Goal: Task Accomplishment & Management: Manage account settings

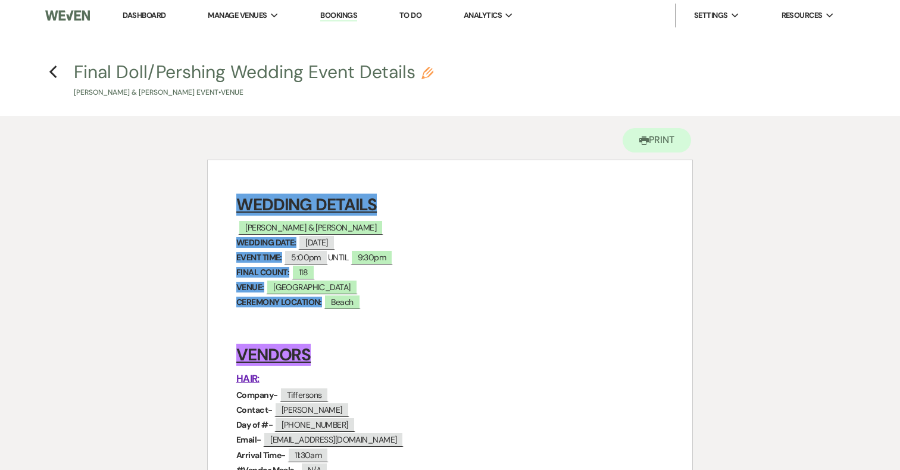
click at [72, 15] on img at bounding box center [67, 15] width 45 height 25
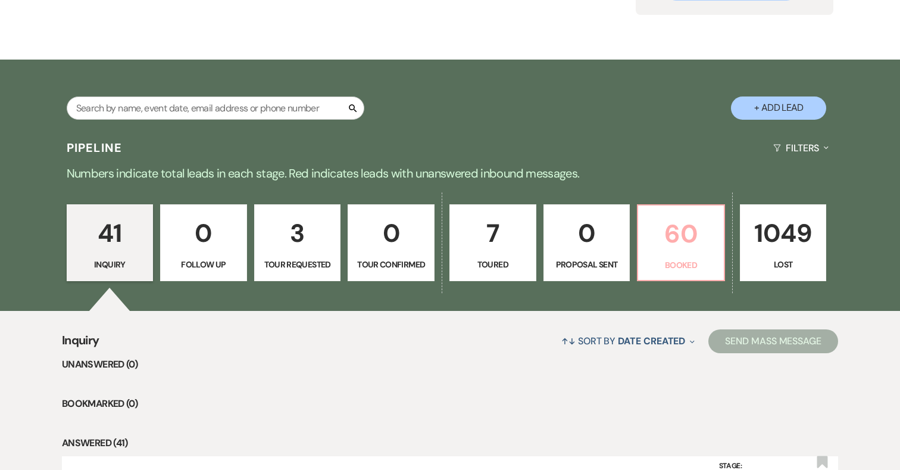
scroll to position [249, 0]
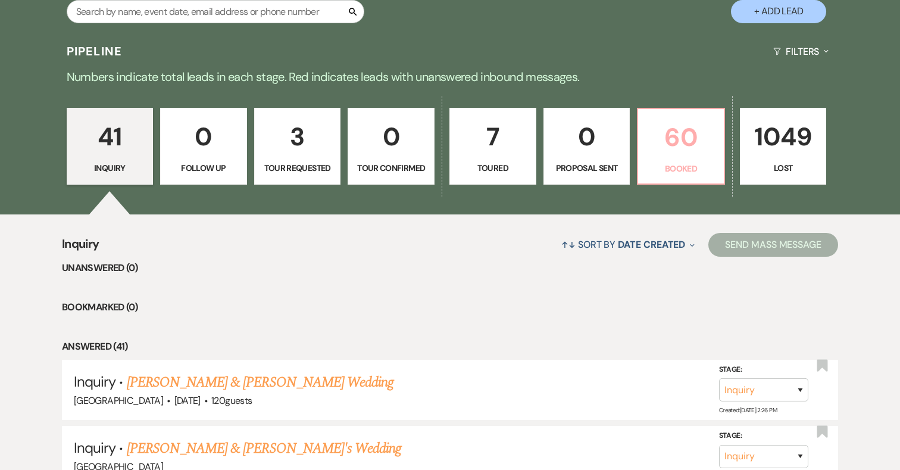
click at [684, 146] on p "60" at bounding box center [680, 137] width 71 height 40
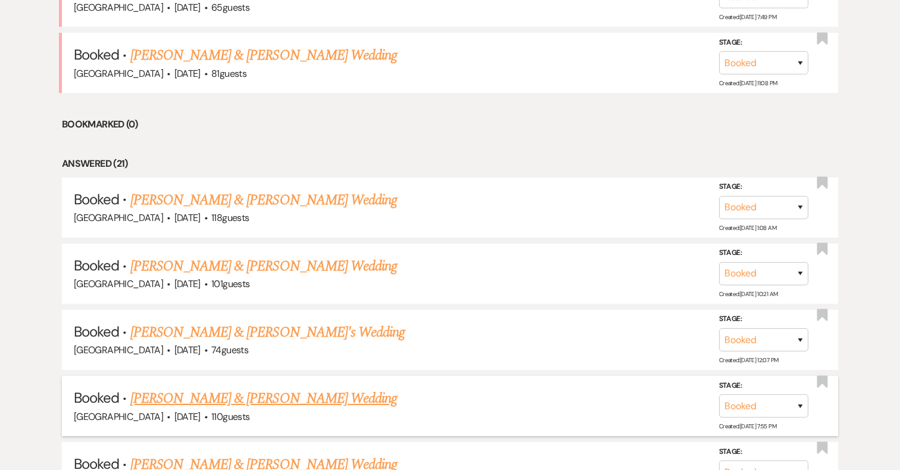
scroll to position [571, 0]
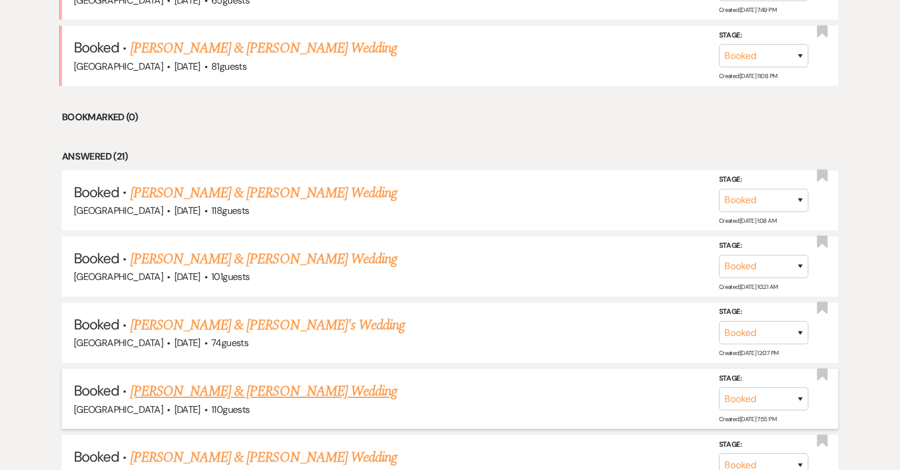
click at [237, 387] on link "Hannah Kelly & Jerry Taylor's Wedding" at bounding box center [263, 390] width 267 height 21
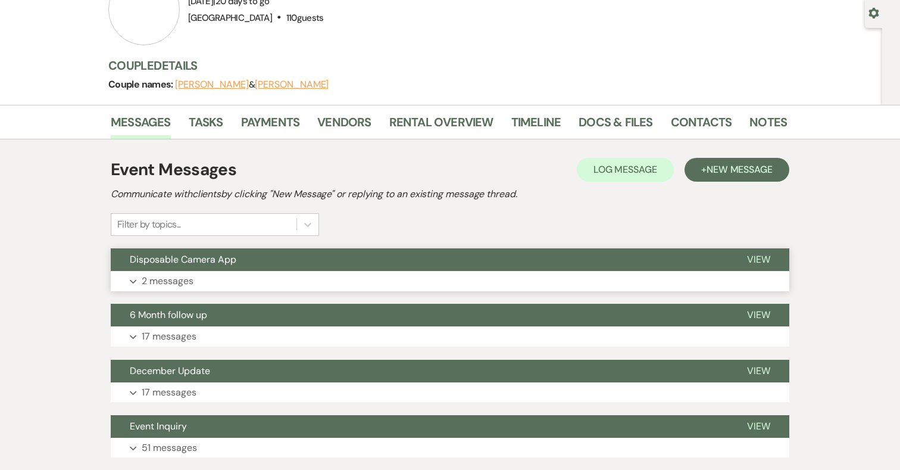
scroll to position [112, 0]
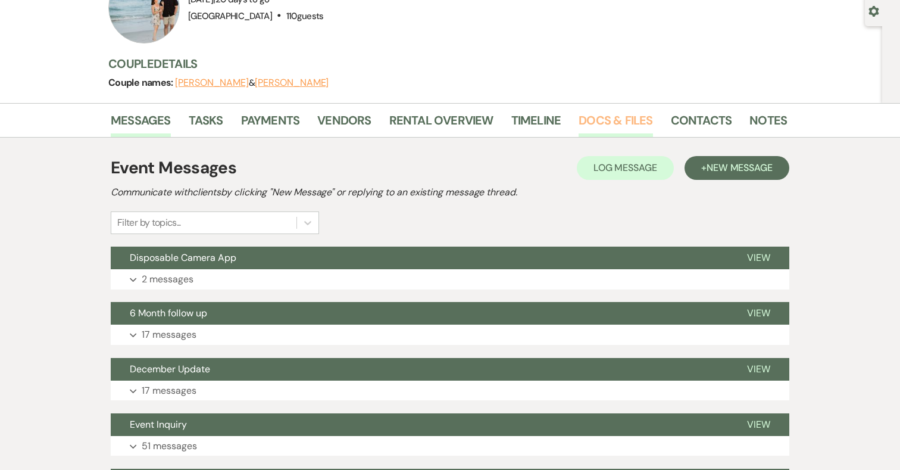
click at [626, 116] on link "Docs & Files" at bounding box center [616, 124] width 74 height 26
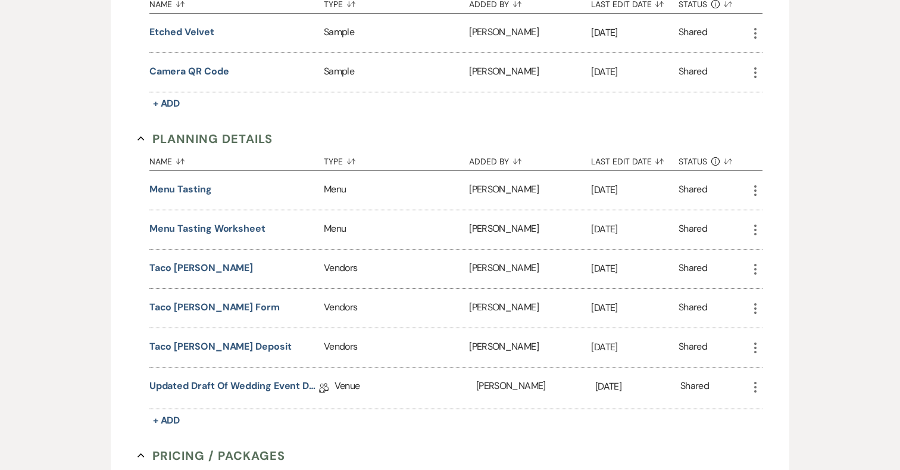
scroll to position [811, 0]
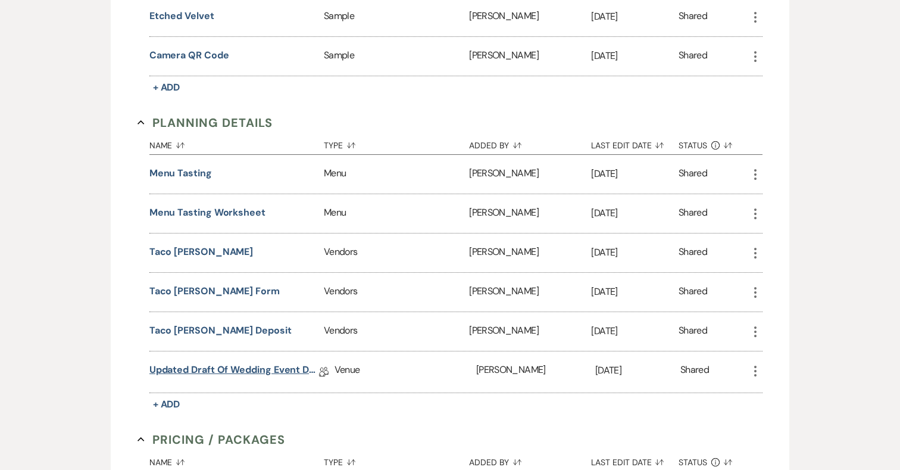
click at [247, 363] on link "Updated Draft of Wedding Event Details" at bounding box center [234, 372] width 170 height 18
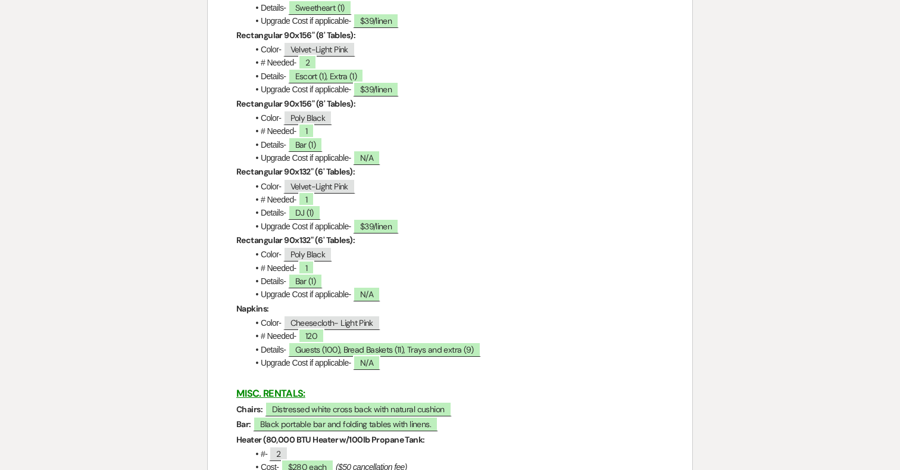
scroll to position [2383, 0]
